Goal: Information Seeking & Learning: Understand process/instructions

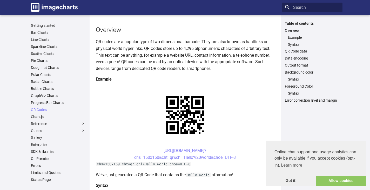
scroll to position [26, 0]
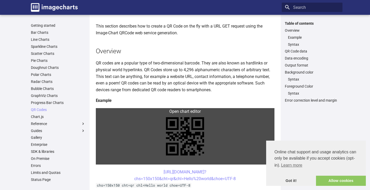
click at [178, 112] on link at bounding box center [185, 136] width 178 height 56
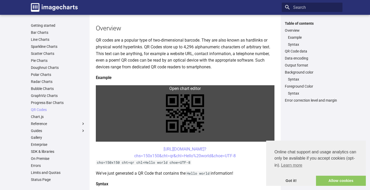
scroll to position [52, 0]
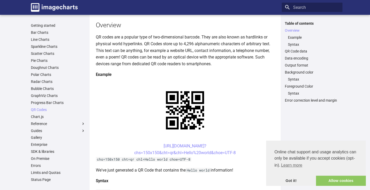
drag, startPoint x: 151, startPoint y: 96, endPoint x: 242, endPoint y: 101, distance: 90.9
click at [242, 142] on center "[URL][DOMAIN_NAME]? chs=150x150&cht=qr&chl=Hello%20world&choe=UTF-8" at bounding box center [185, 148] width 178 height 13
copy link "[URL][DOMAIN_NAME]? chs=150x150&cht=qr&chl=Hello%20world&choe=UTF-8"
